Goal: Task Accomplishment & Management: Manage account settings

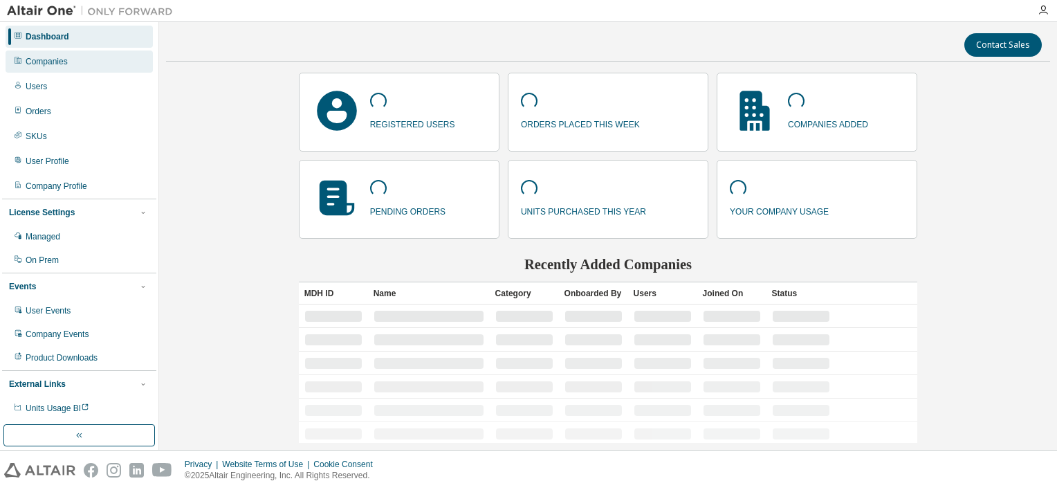
click at [80, 56] on div "Companies" at bounding box center [79, 61] width 147 height 22
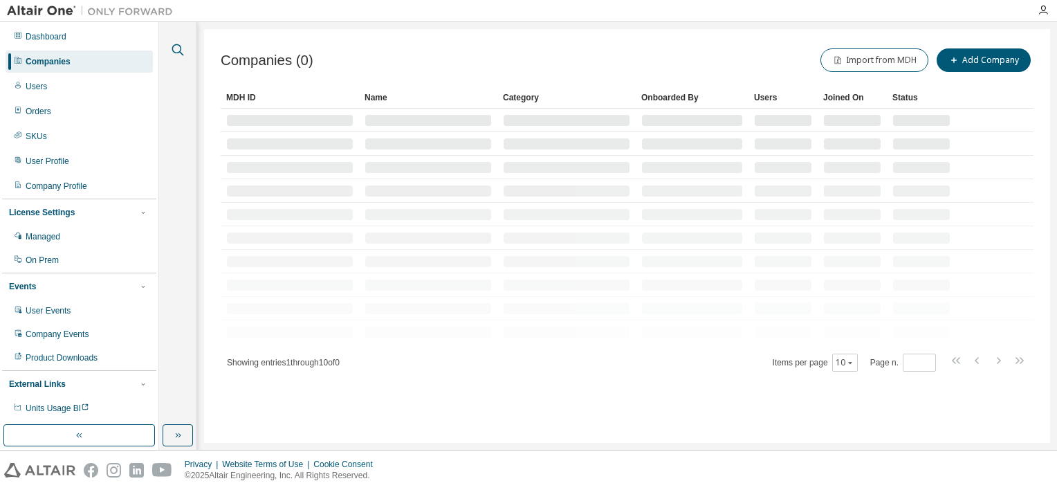
click at [177, 48] on icon "button" at bounding box center [177, 50] width 17 height 17
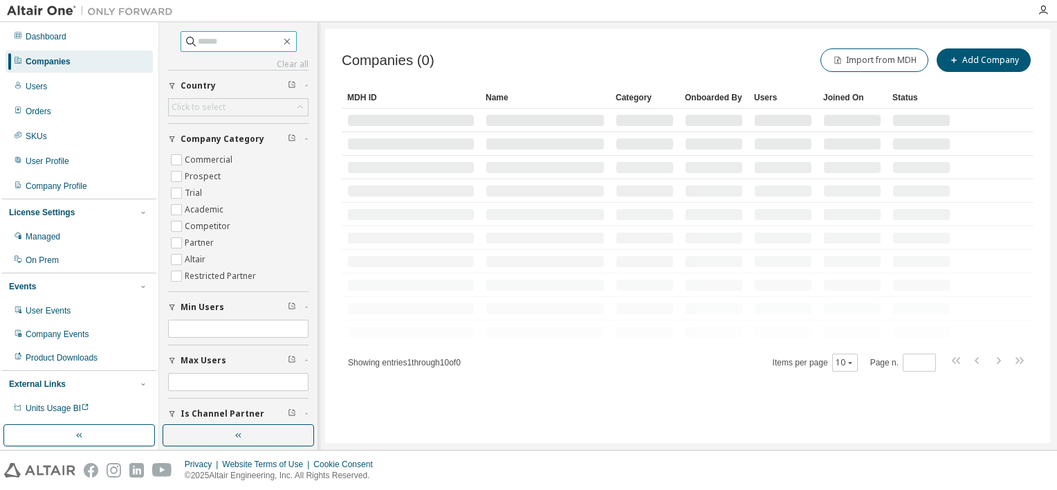
click at [201, 46] on input "text" at bounding box center [239, 42] width 83 height 14
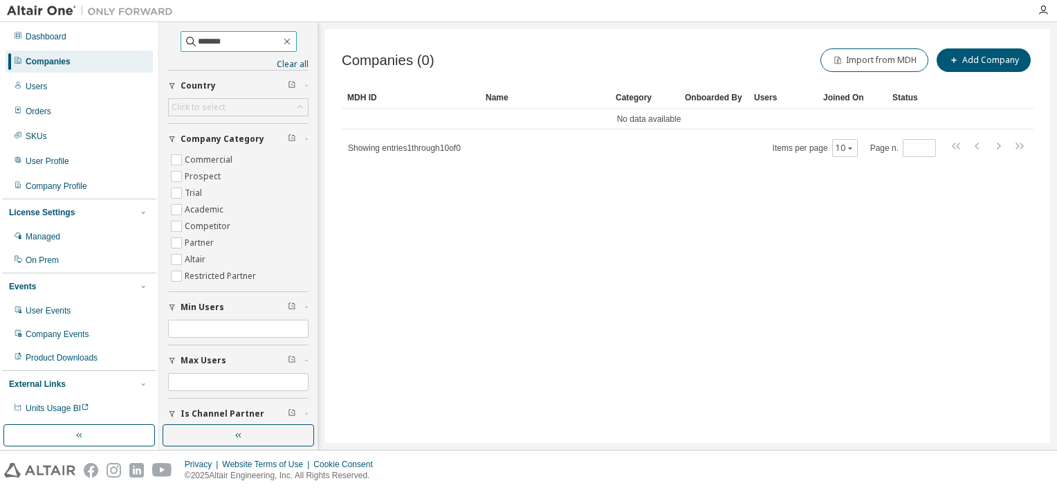
drag, startPoint x: 202, startPoint y: 43, endPoint x: 221, endPoint y: 43, distance: 19.4
click at [221, 43] on input "*******" at bounding box center [239, 42] width 83 height 14
type input "*******"
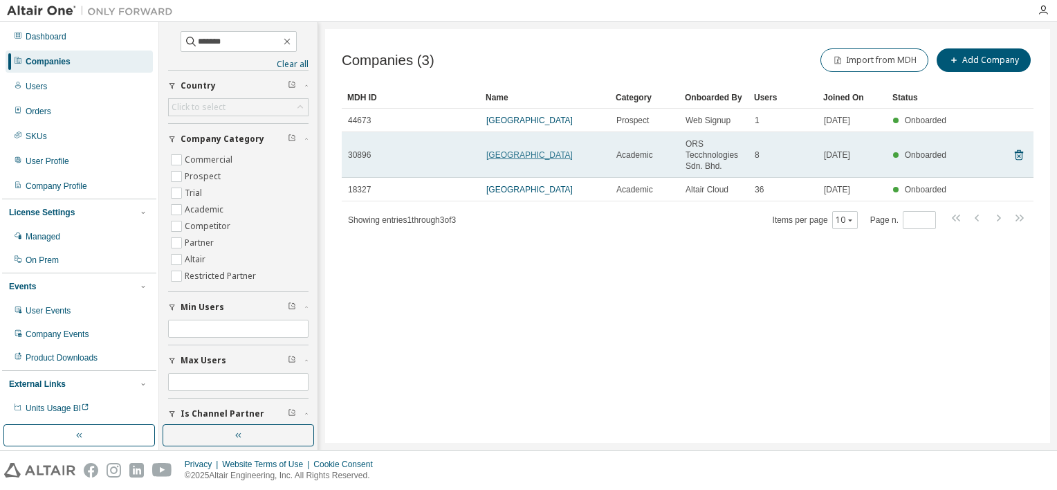
click at [572, 156] on link "[GEOGRAPHIC_DATA]" at bounding box center [529, 155] width 86 height 10
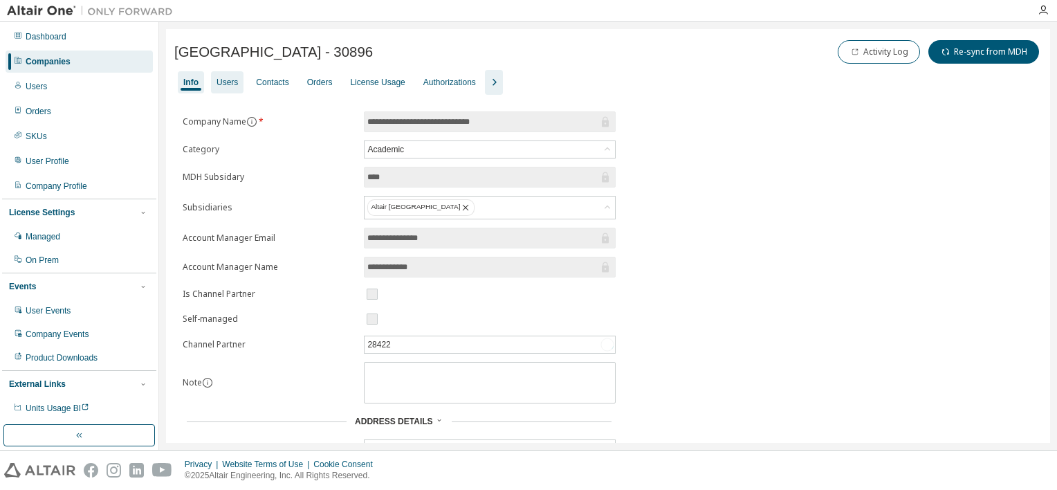
click at [224, 75] on div "Users" at bounding box center [227, 82] width 33 height 22
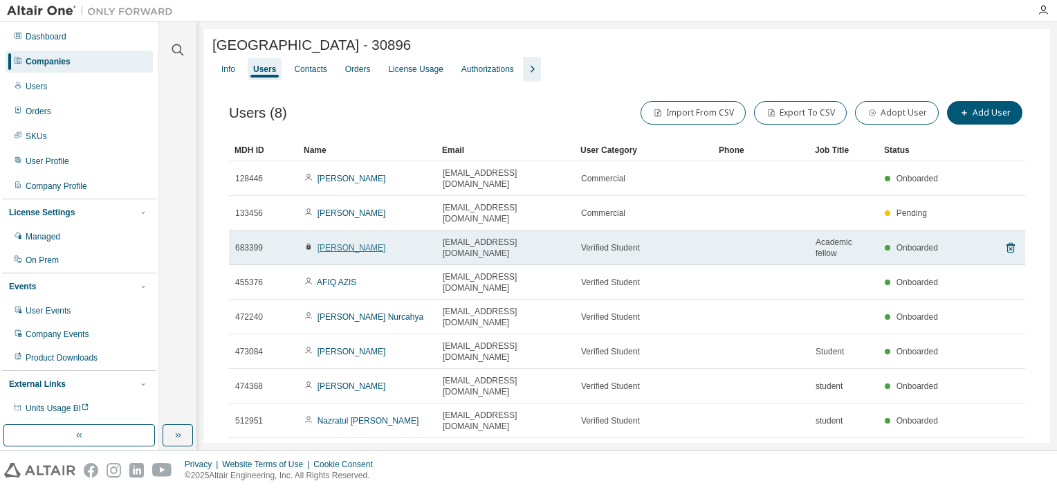
click at [386, 243] on link "[PERSON_NAME]" at bounding box center [351, 248] width 68 height 10
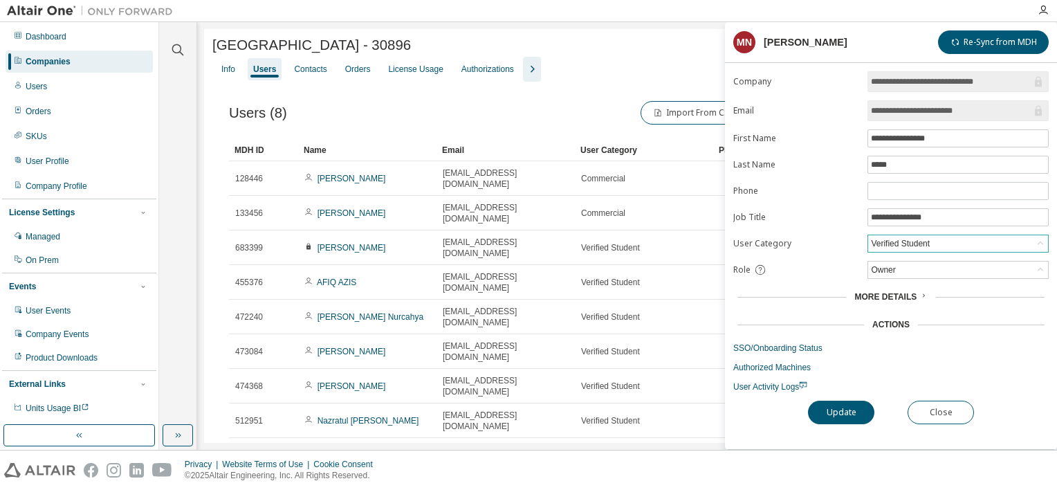
click at [946, 242] on div "Verified Student" at bounding box center [958, 243] width 180 height 17
click at [930, 310] on li "Verified Faculty" at bounding box center [957, 313] width 177 height 18
click at [849, 412] on button "Update" at bounding box center [841, 412] width 66 height 24
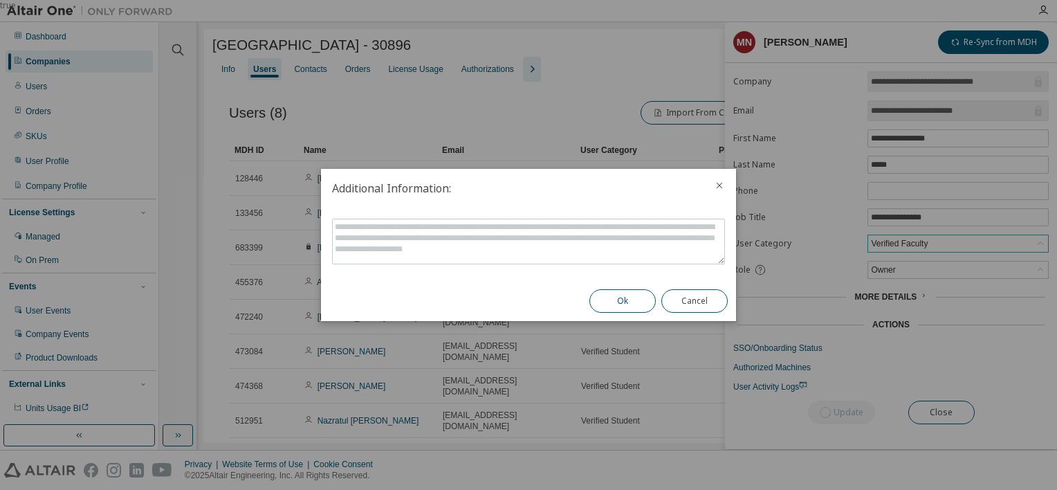
click at [619, 304] on button "Ok" at bounding box center [622, 301] width 66 height 24
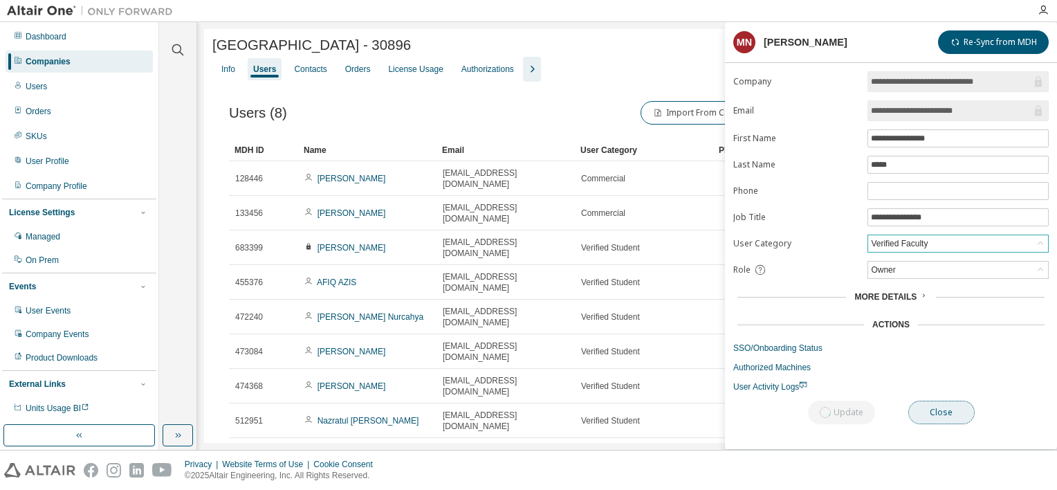
click at [923, 408] on button "Close" at bounding box center [941, 412] width 66 height 24
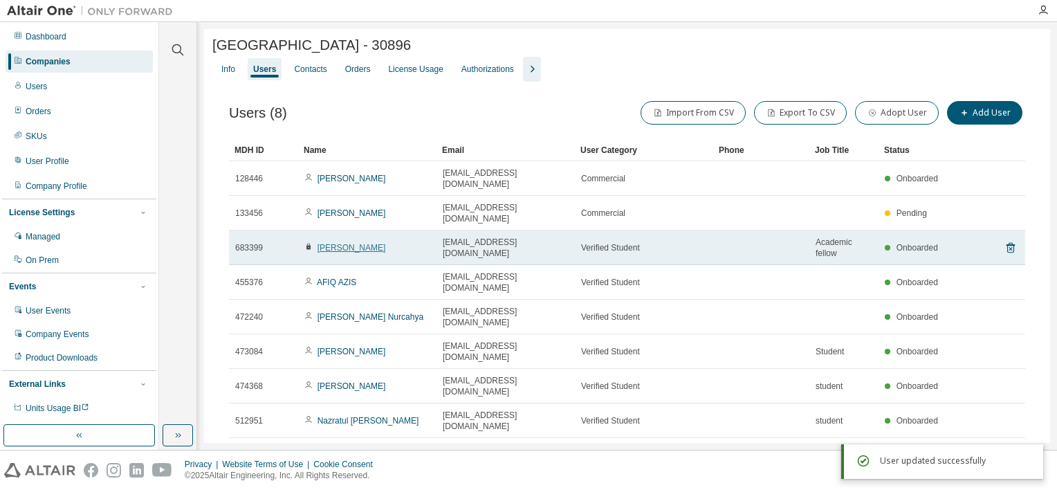
click at [386, 243] on link "[PERSON_NAME]" at bounding box center [351, 248] width 68 height 10
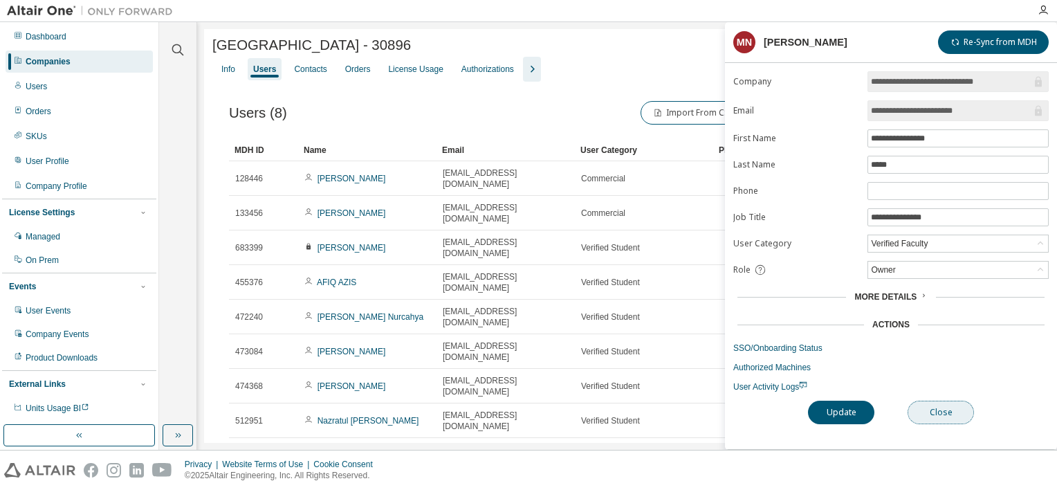
click at [943, 411] on button "Close" at bounding box center [941, 412] width 66 height 24
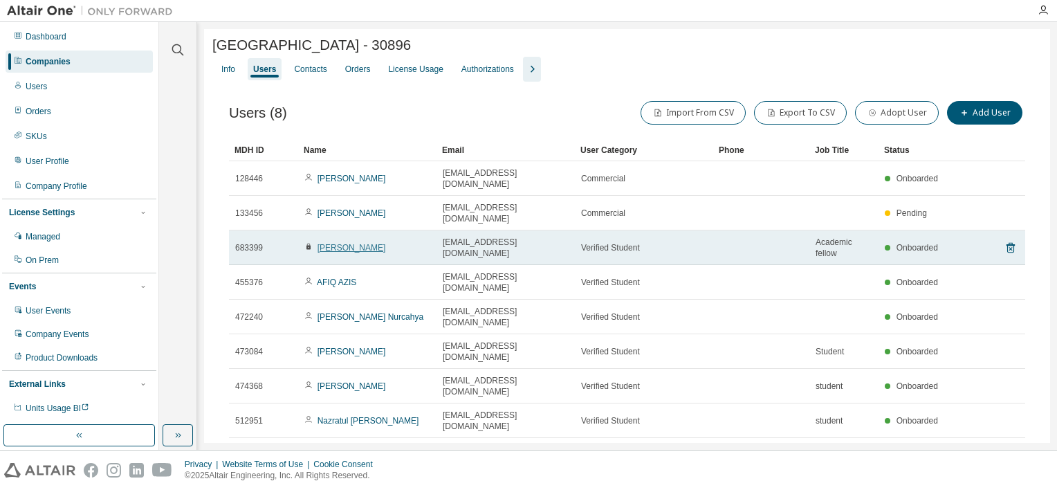
click at [369, 243] on link "[PERSON_NAME]" at bounding box center [351, 248] width 68 height 10
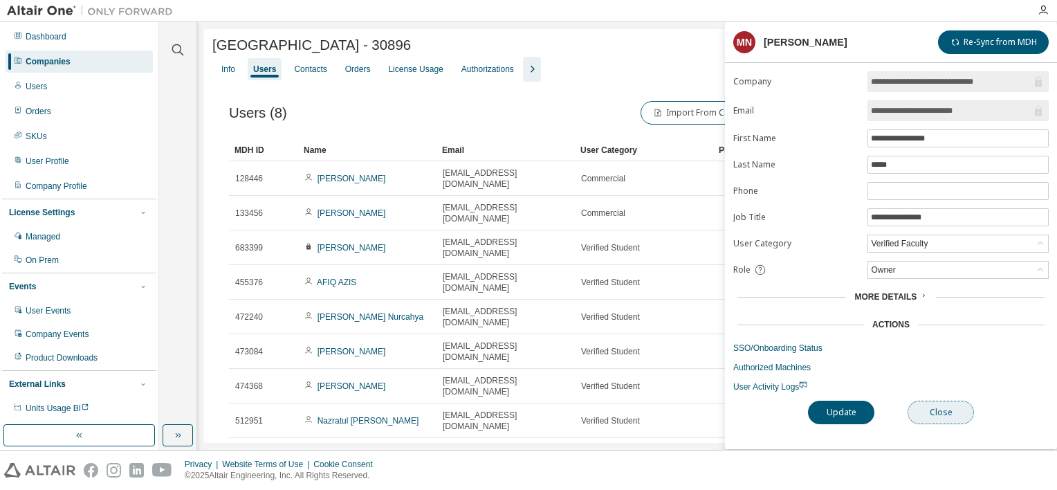
click at [934, 403] on button "Close" at bounding box center [941, 412] width 66 height 24
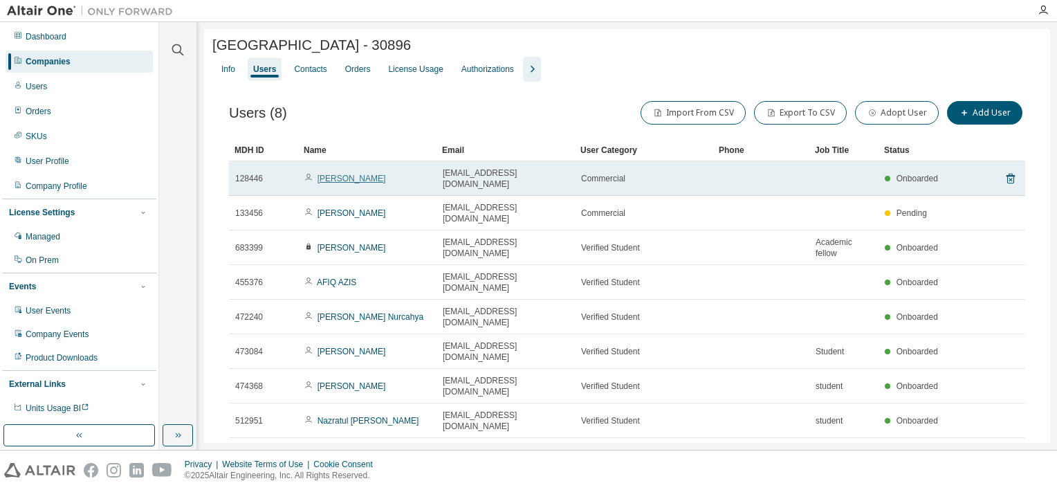
click at [353, 175] on link "[PERSON_NAME]" at bounding box center [351, 179] width 68 height 10
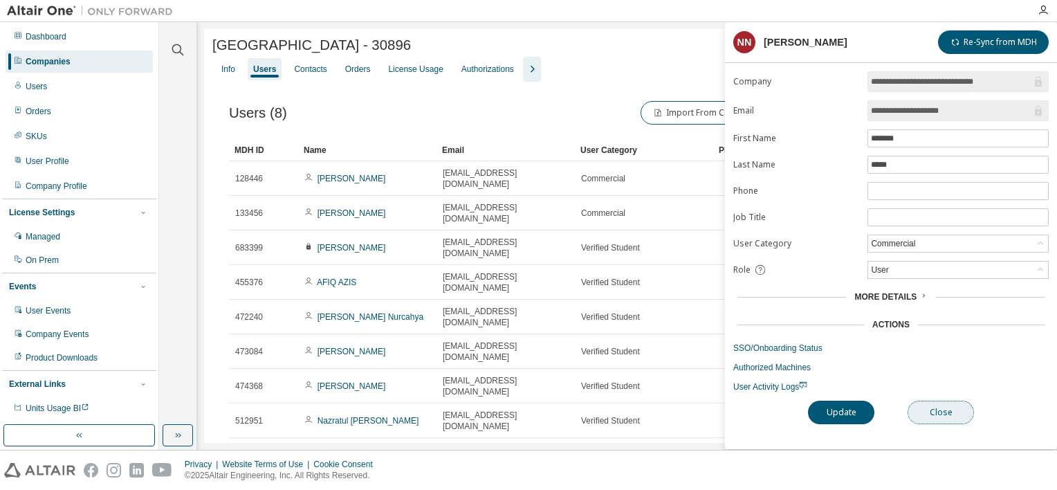
click at [937, 409] on button "Close" at bounding box center [941, 412] width 66 height 24
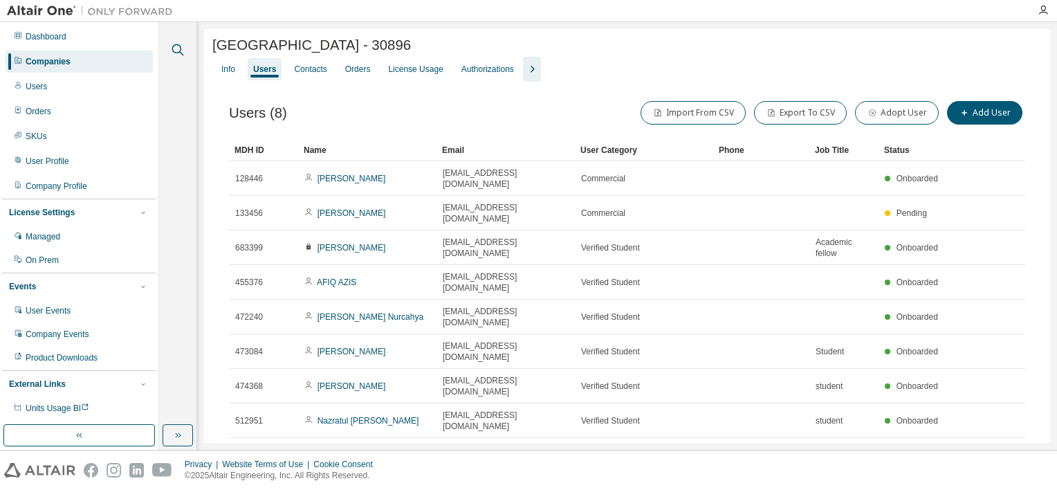
click at [170, 48] on icon "button" at bounding box center [177, 50] width 17 height 17
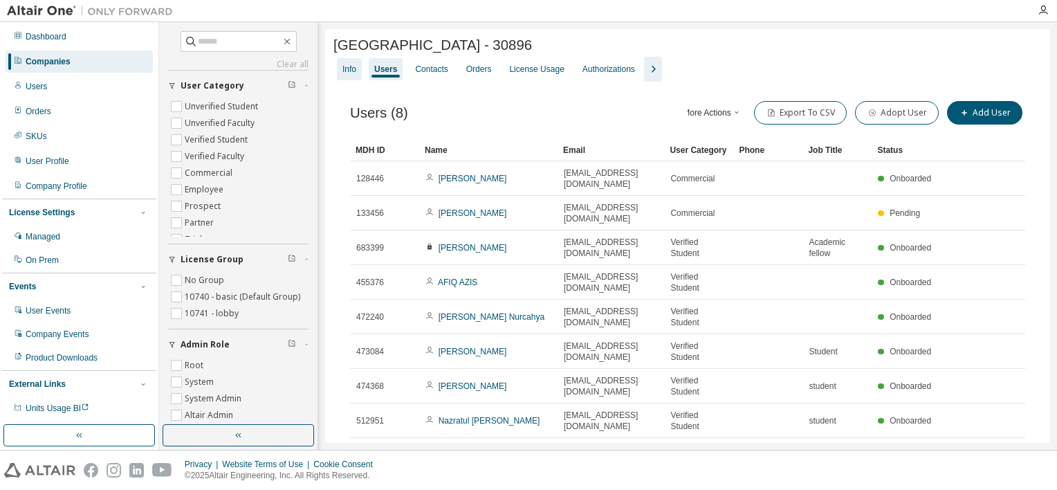
click at [349, 72] on div "Info" at bounding box center [349, 69] width 14 height 11
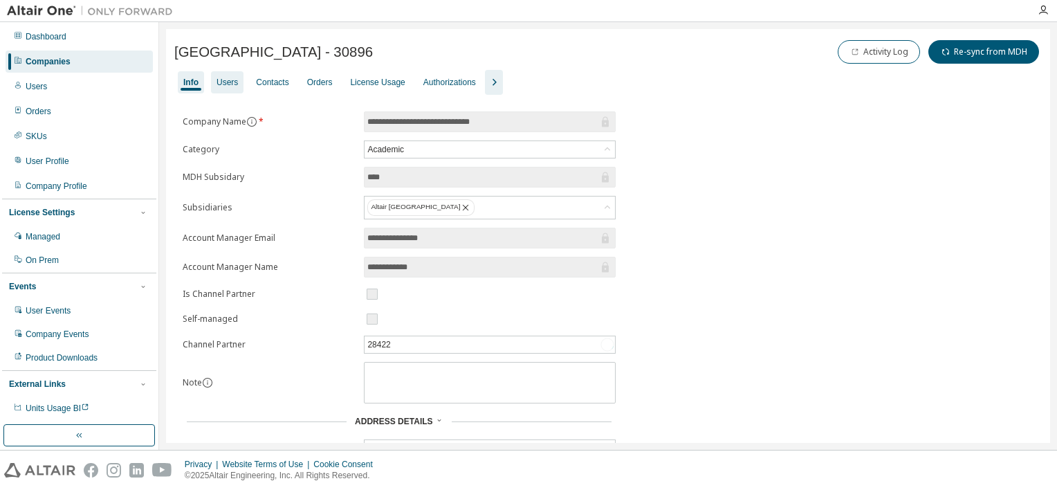
click at [226, 80] on div "Users" at bounding box center [227, 82] width 21 height 11
